Goal: Transaction & Acquisition: Purchase product/service

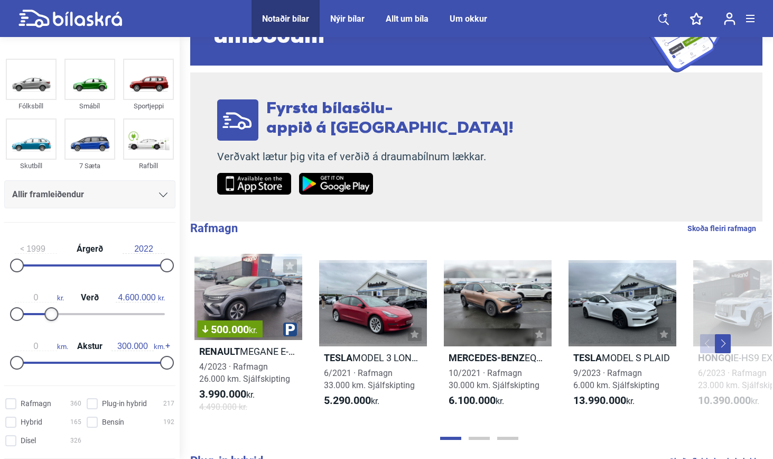
drag, startPoint x: 162, startPoint y: 316, endPoint x: 50, endPoint y: 316, distance: 112.6
click at [50, 316] on div at bounding box center [51, 314] width 14 height 14
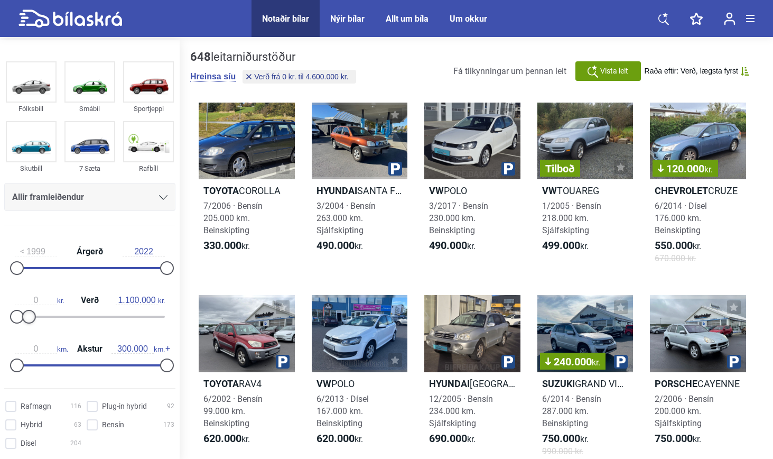
type input "1.000.000"
drag, startPoint x: 54, startPoint y: 317, endPoint x: 27, endPoint y: 317, distance: 26.4
click at [27, 317] on div at bounding box center [24, 317] width 14 height 14
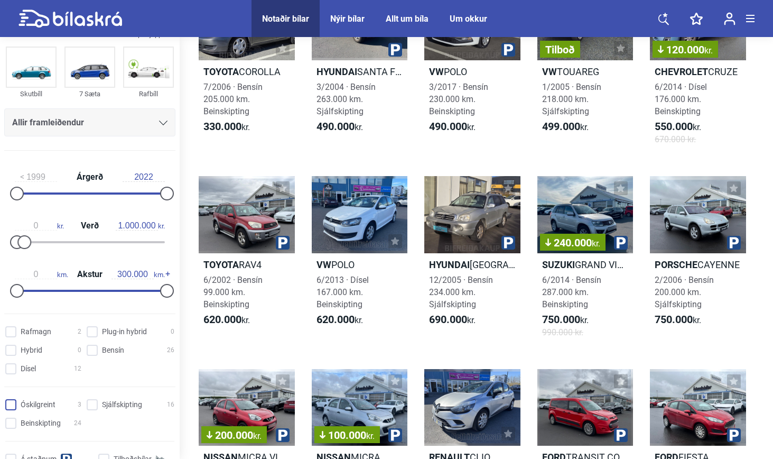
scroll to position [96, 0]
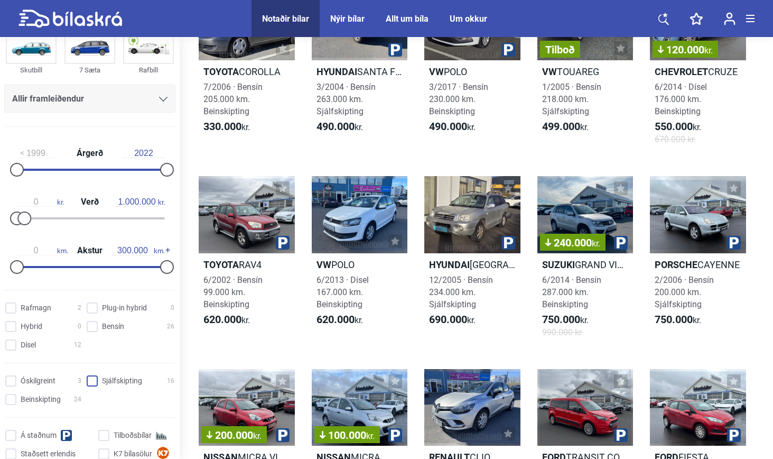
click at [93, 383] on input "Sjálfskipting 16" at bounding box center [132, 381] width 88 height 11
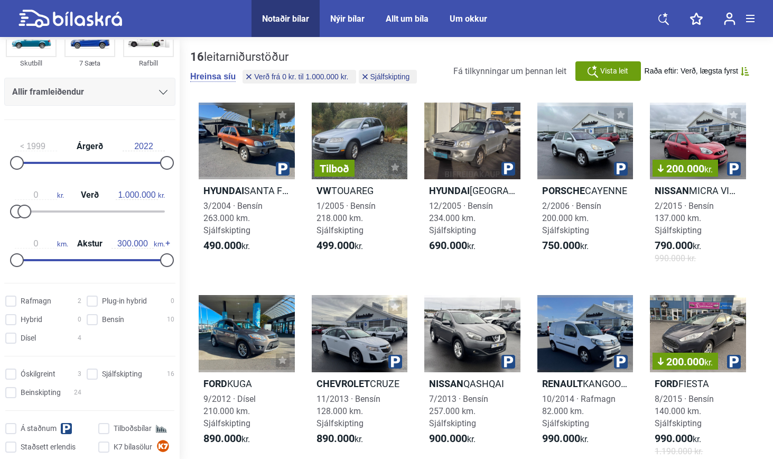
checkbox input "false"
type input "1.100.000"
drag, startPoint x: 51, startPoint y: 212, endPoint x: 25, endPoint y: 211, distance: 25.4
click at [25, 211] on div at bounding box center [26, 212] width 14 height 14
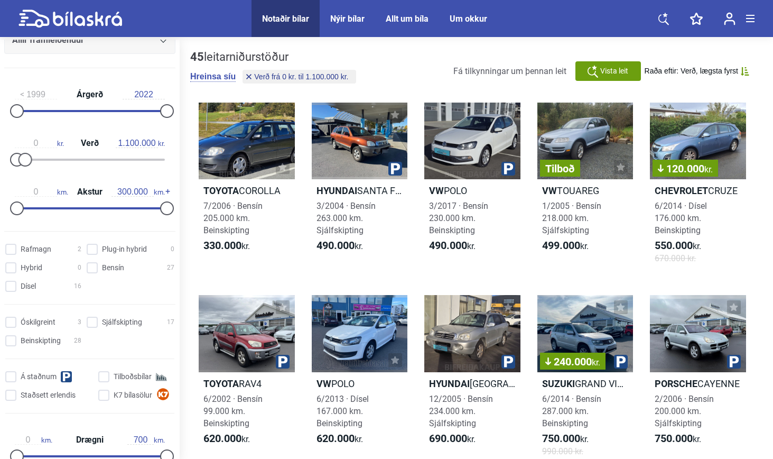
scroll to position [184, 0]
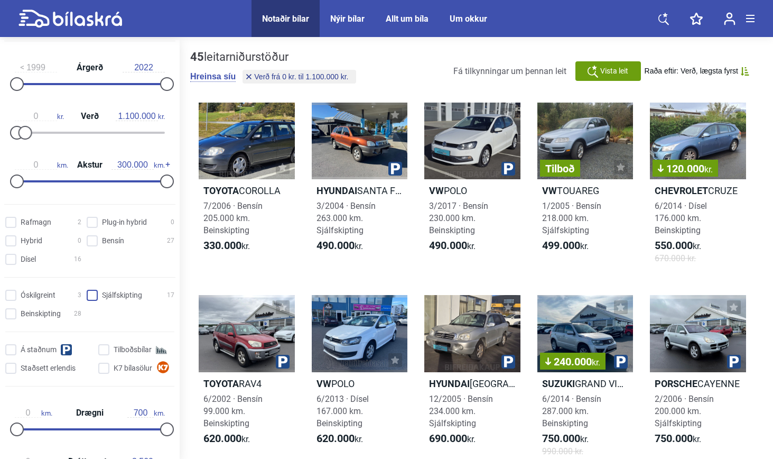
click at [91, 298] on input "Sjálfskipting 17" at bounding box center [132, 295] width 88 height 11
checkbox input "true"
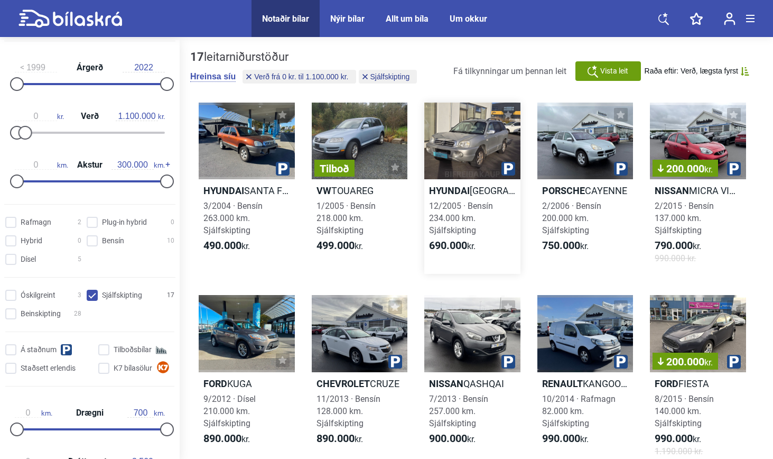
scroll to position [3, 0]
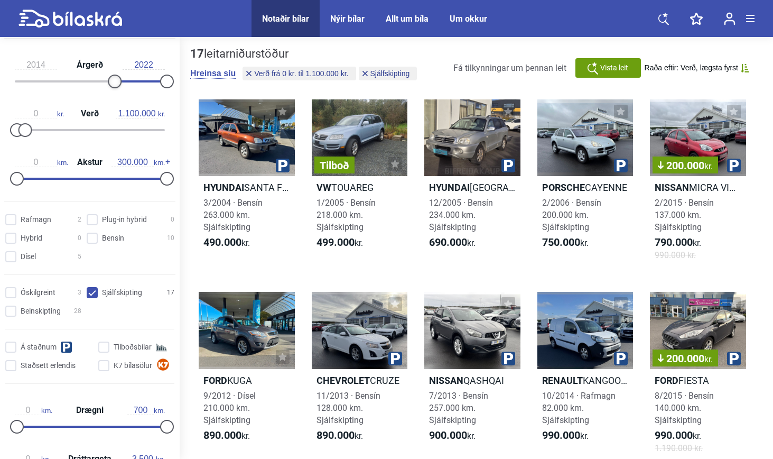
drag, startPoint x: 17, startPoint y: 80, endPoint x: 112, endPoint y: 84, distance: 95.2
click at [112, 84] on div at bounding box center [115, 82] width 14 height 14
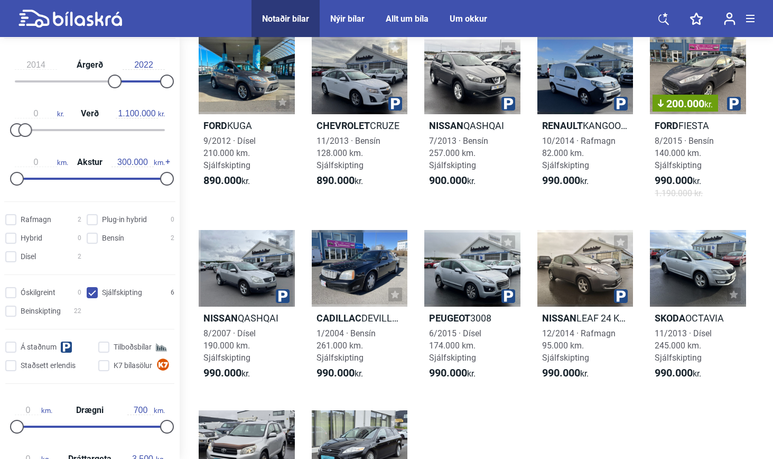
scroll to position [297, 0]
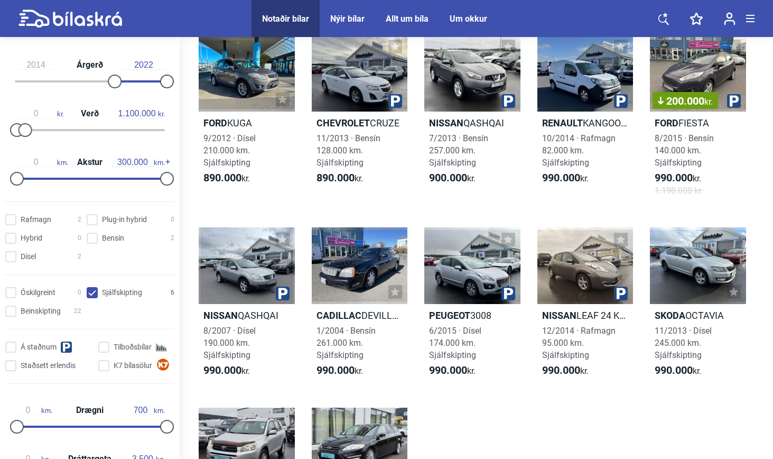
type input "1999"
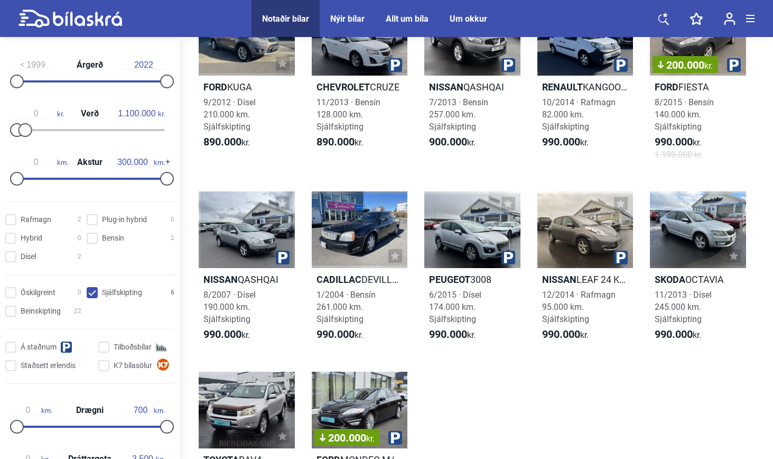
scroll to position [3, 0]
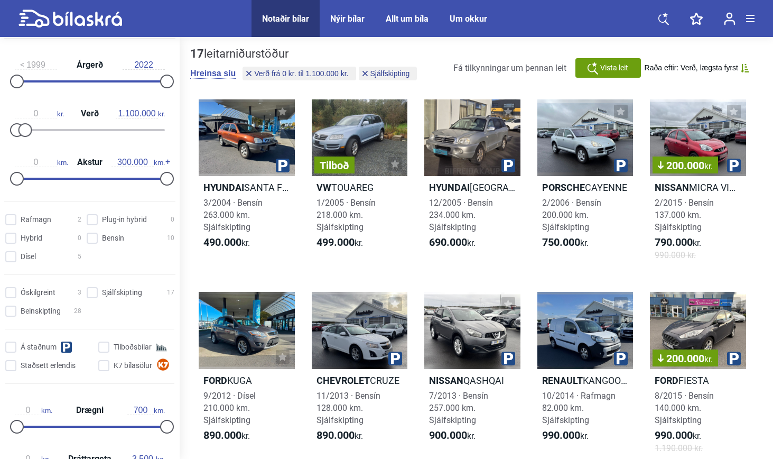
checkbox input "false"
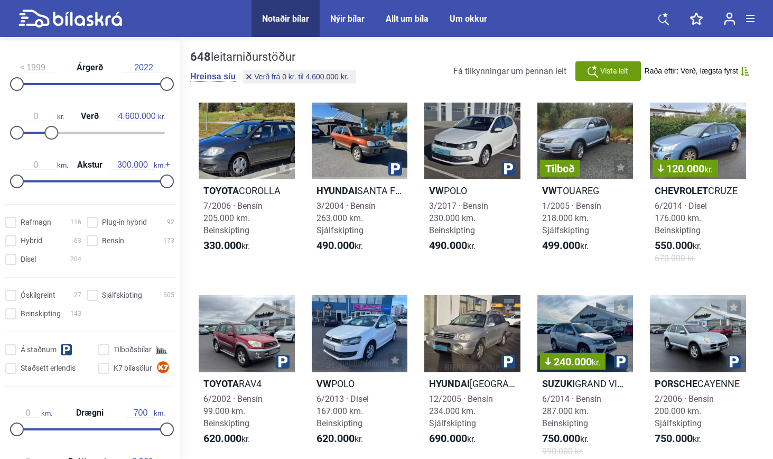
type input "20.000.000"
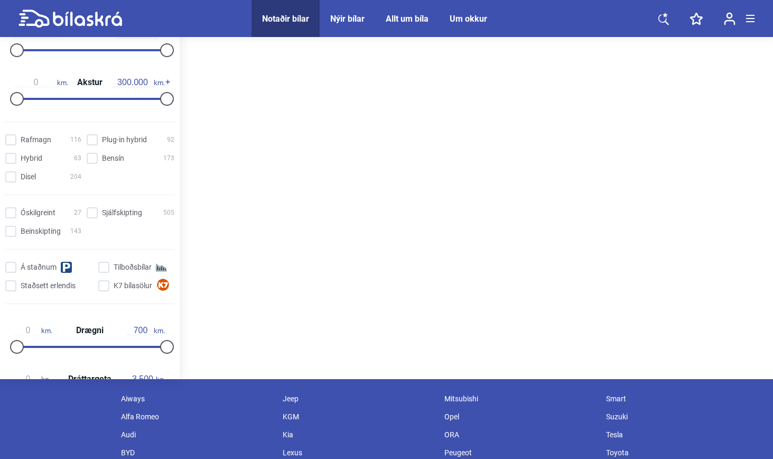
scroll to position [88, 0]
